Goal: Transaction & Acquisition: Purchase product/service

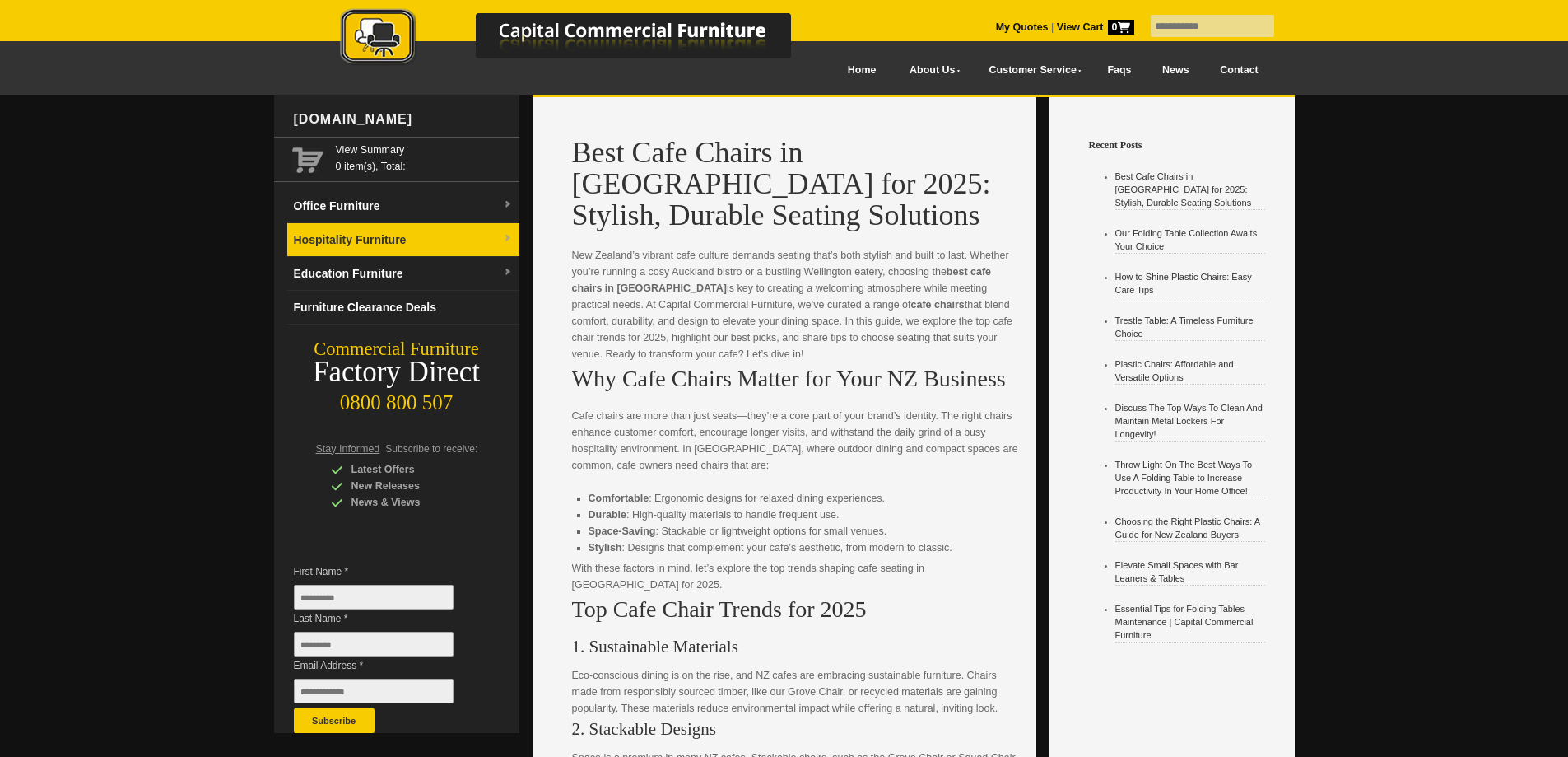
click at [463, 233] on link "Hospitality Furniture" at bounding box center [404, 240] width 233 height 33
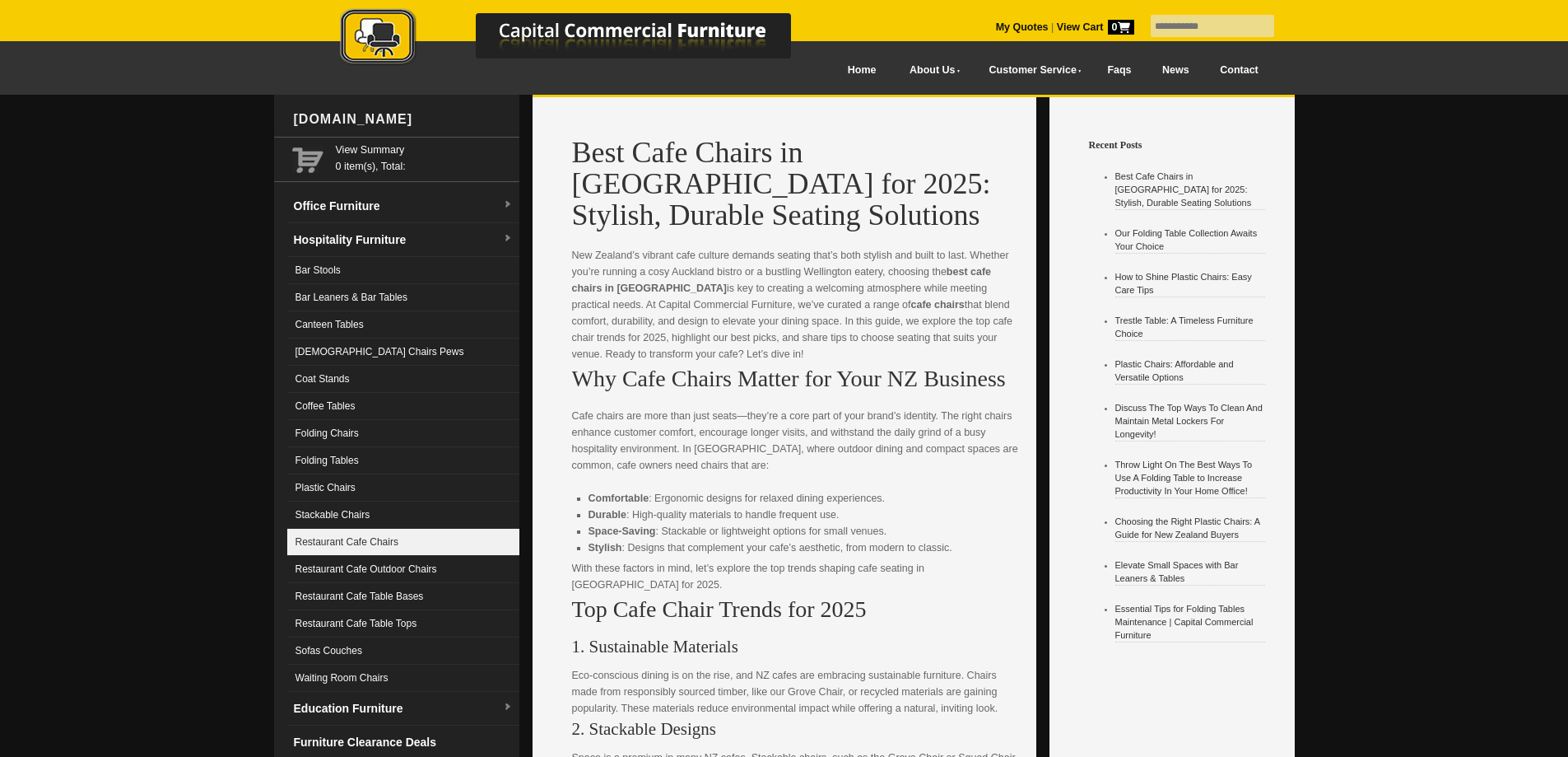
click at [386, 539] on link "Restaurant Cafe Chairs" at bounding box center [404, 541] width 233 height 27
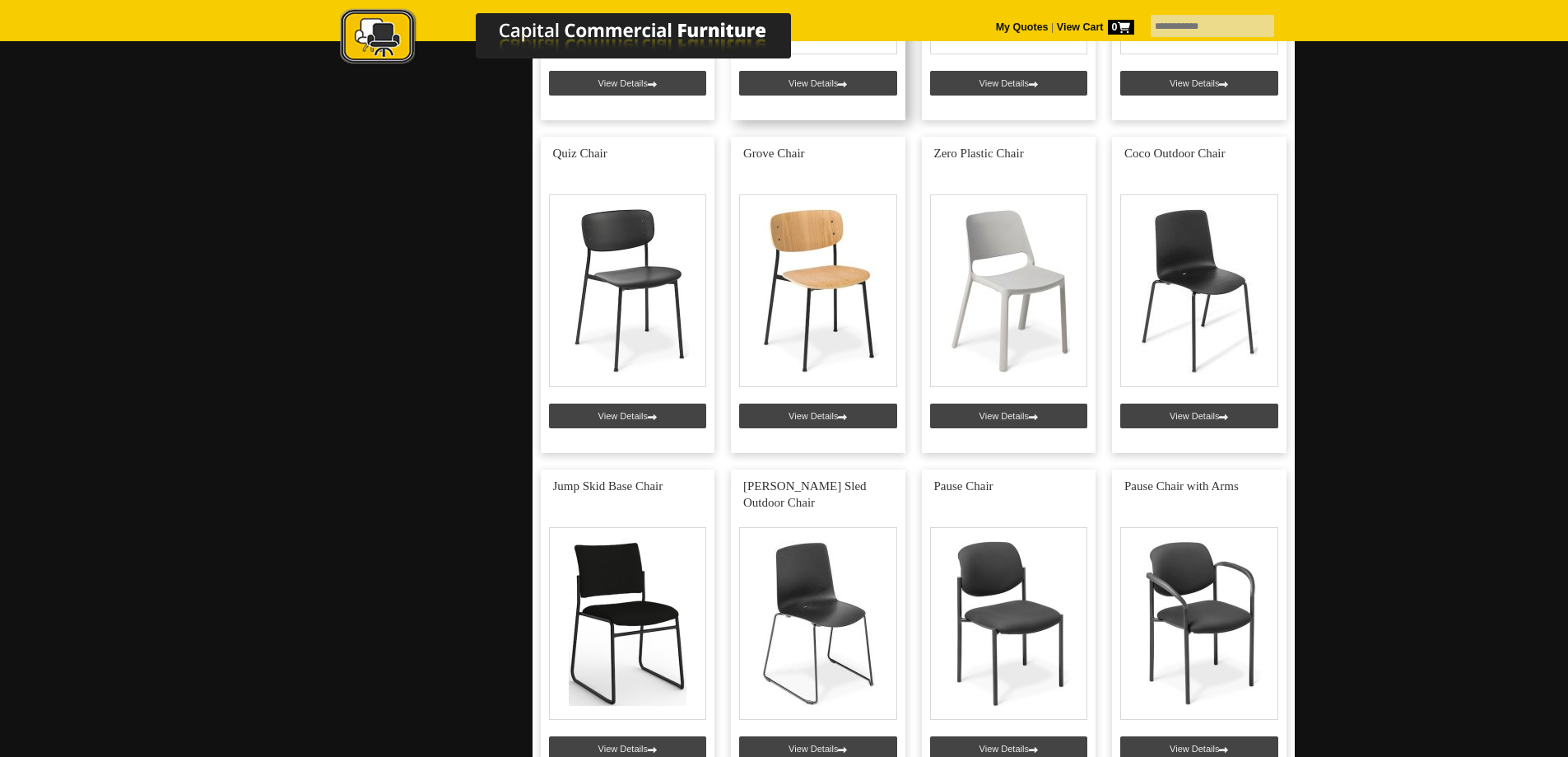
scroll to position [1317, 0]
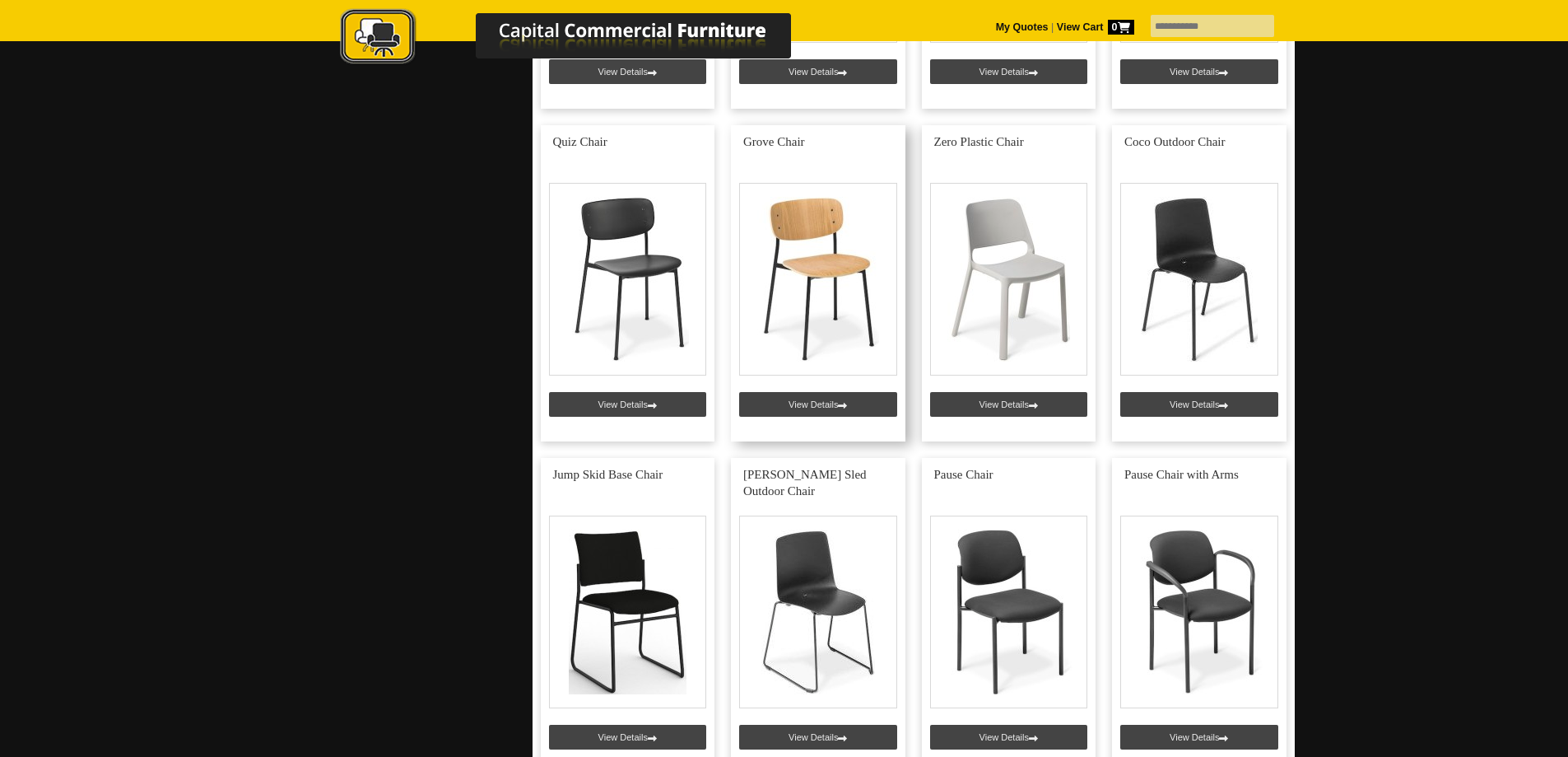
click at [816, 365] on link at bounding box center [818, 284] width 175 height 316
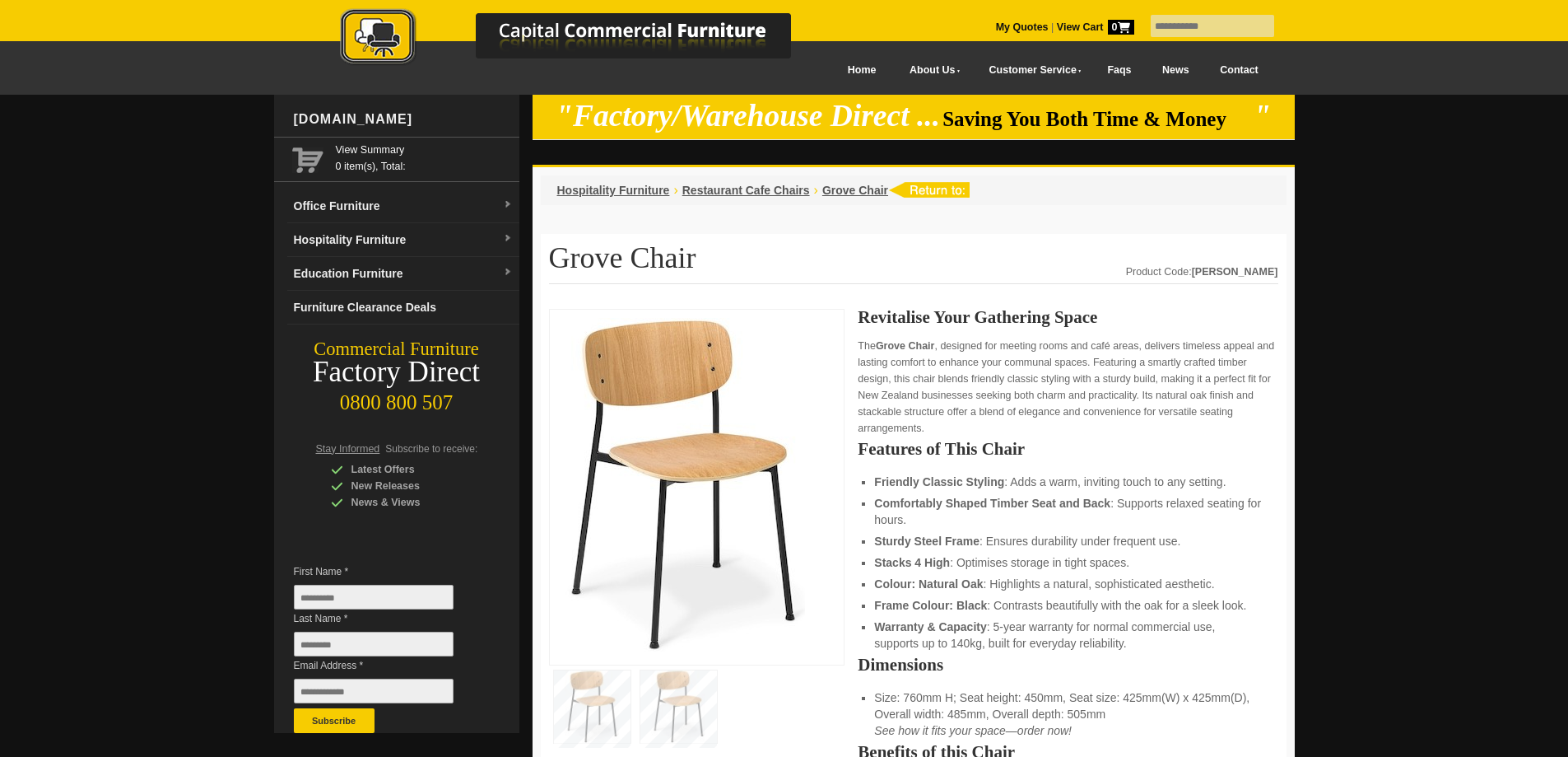
drag, startPoint x: 547, startPoint y: 255, endPoint x: 714, endPoint y: 263, distance: 167.2
copy h1 "Grove Chair"
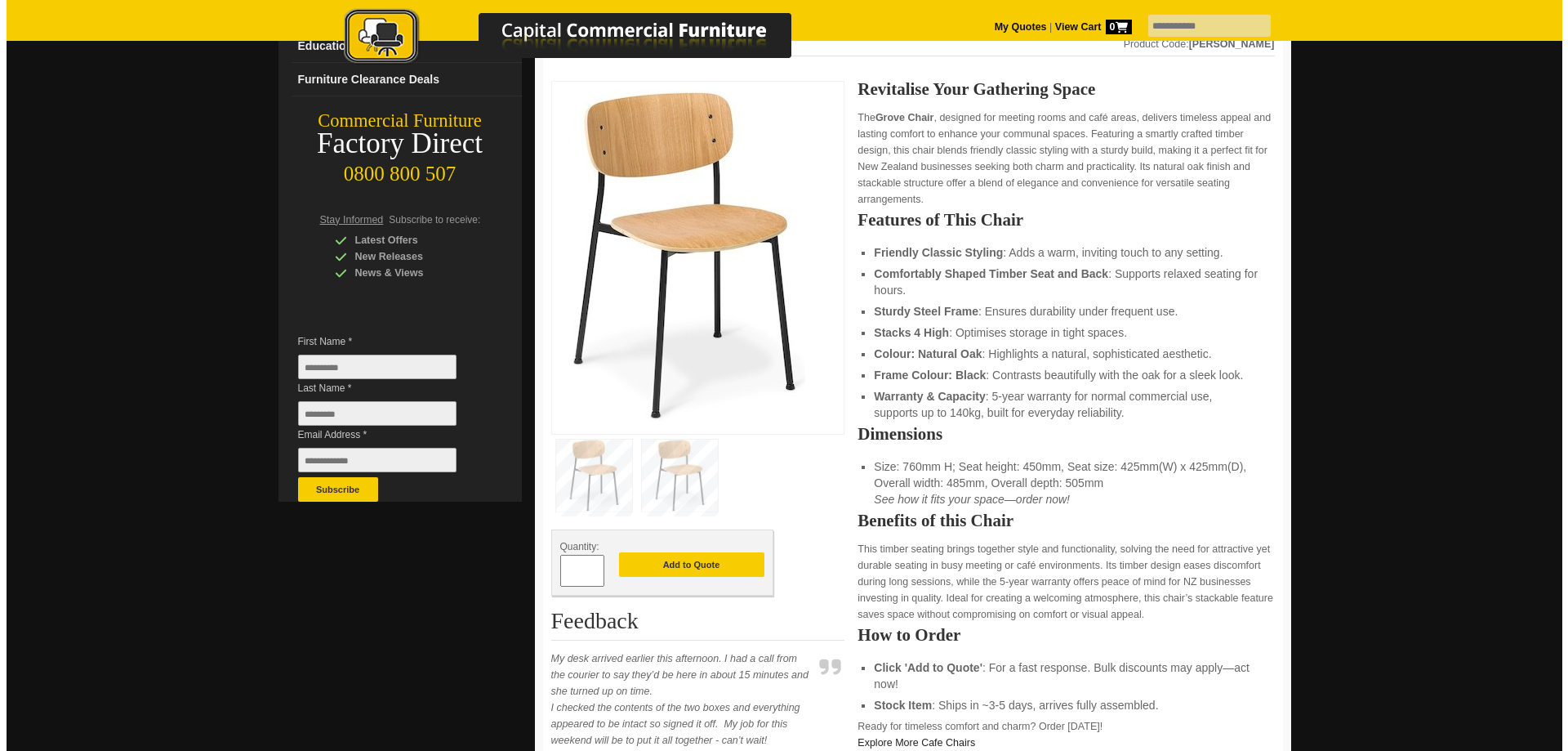
scroll to position [245, 0]
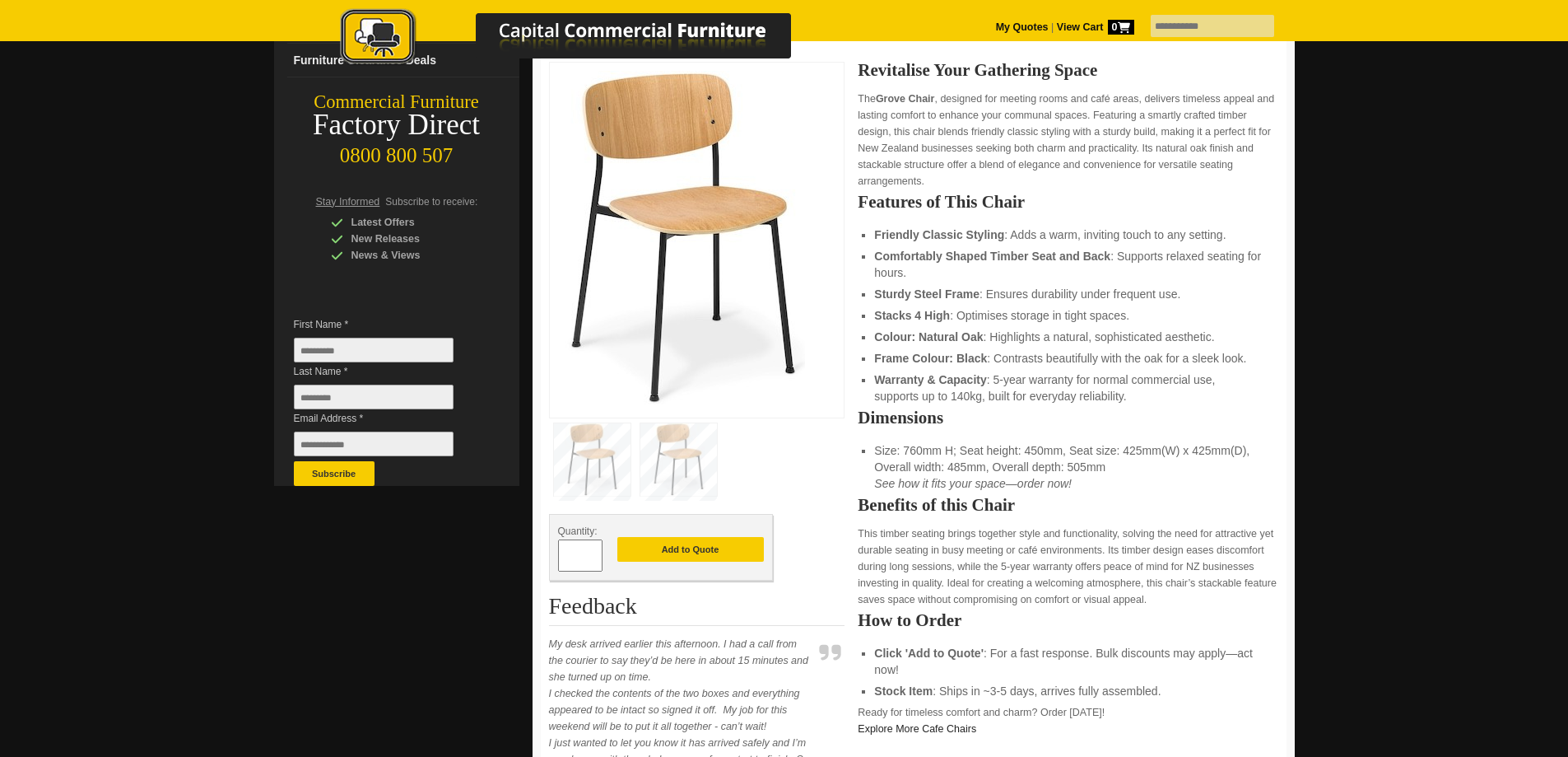
click at [668, 454] on img at bounding box center [679, 459] width 76 height 73
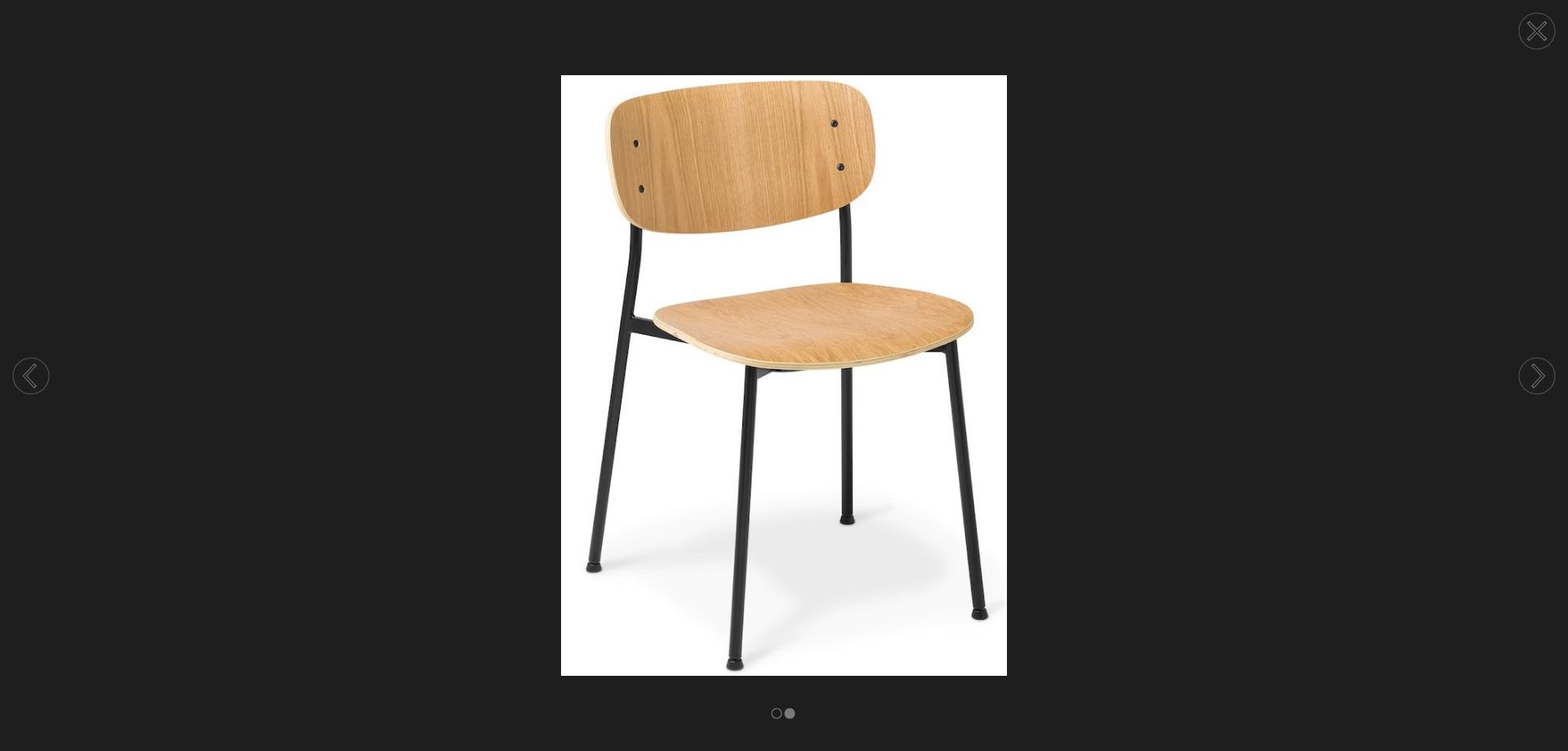
click at [378, 322] on img at bounding box center [784, 375] width 1568 height 601
